Goal: Task Accomplishment & Management: Manage account settings

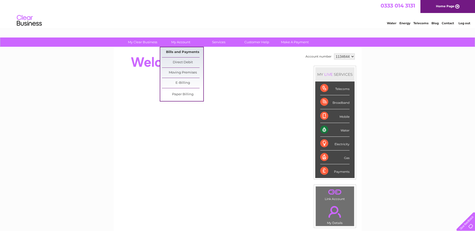
click at [180, 52] on link "Bills and Payments" at bounding box center [182, 52] width 41 height 10
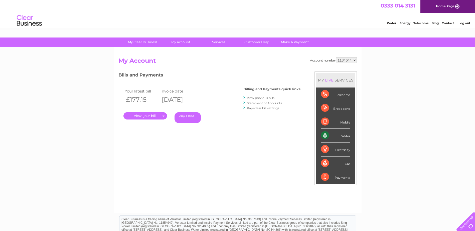
click at [147, 116] on link "." at bounding box center [145, 115] width 44 height 7
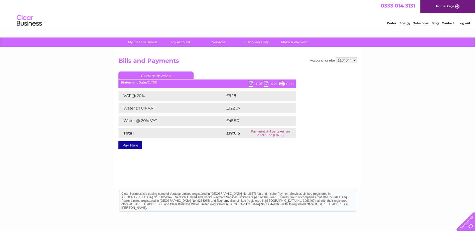
click at [255, 82] on link "PDF" at bounding box center [256, 84] width 15 height 7
